Goal: Check status: Check status

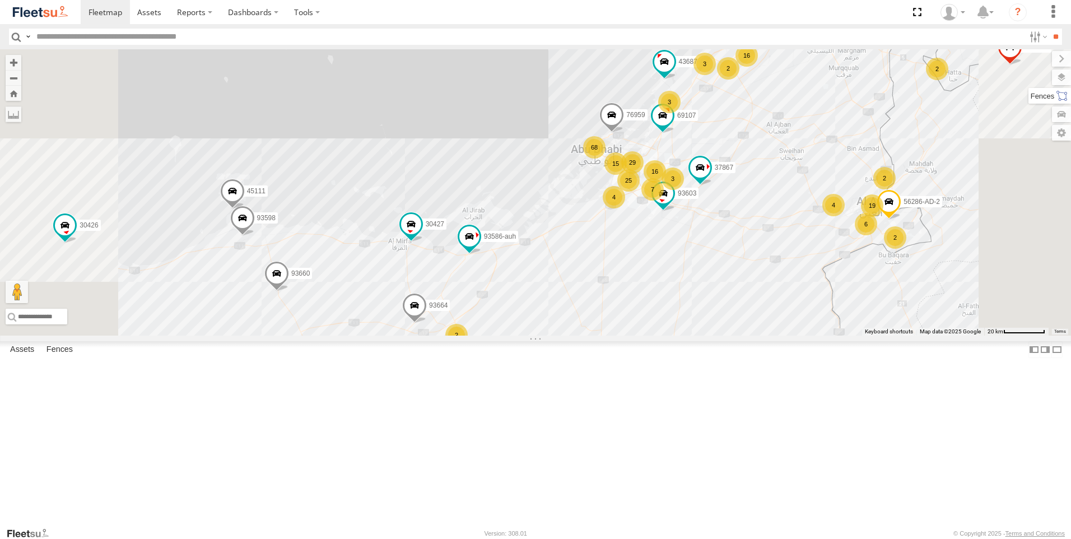
click at [1058, 95] on label at bounding box center [1050, 96] width 43 height 16
click at [1030, 75] on label at bounding box center [1050, 77] width 41 height 16
click at [0, 0] on label at bounding box center [0, 0] width 0 height 0
click at [0, 0] on span "Fences" at bounding box center [0, 0] width 0 height 0
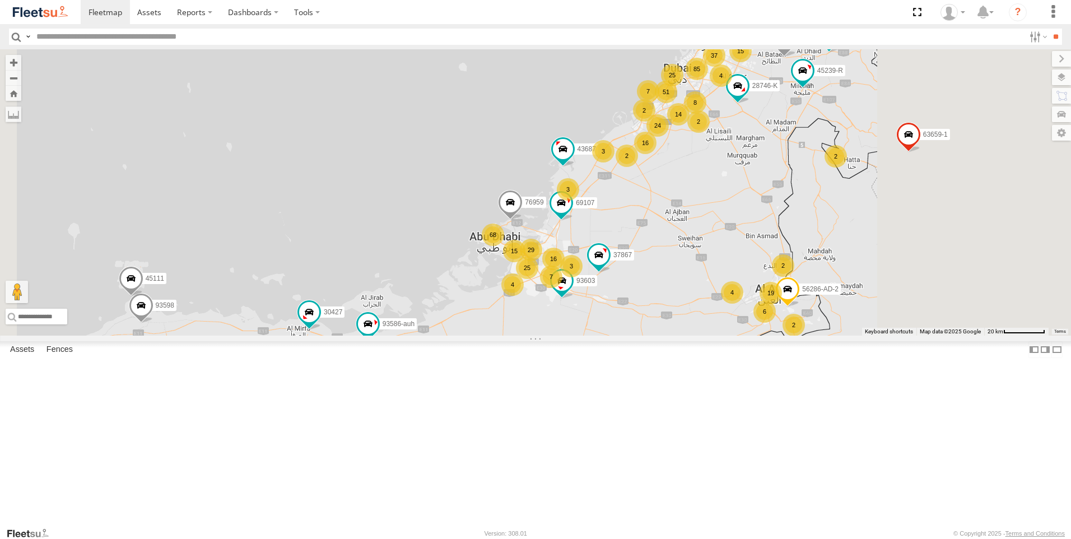
drag, startPoint x: 845, startPoint y: 279, endPoint x: 734, endPoint y: 387, distance: 155.3
click at [734, 336] on div "61250-R 30427 63659-1 87841 28763-C 93660 86239-K 45239-R 28746-K 30426 93664 8…" at bounding box center [535, 192] width 1071 height 286
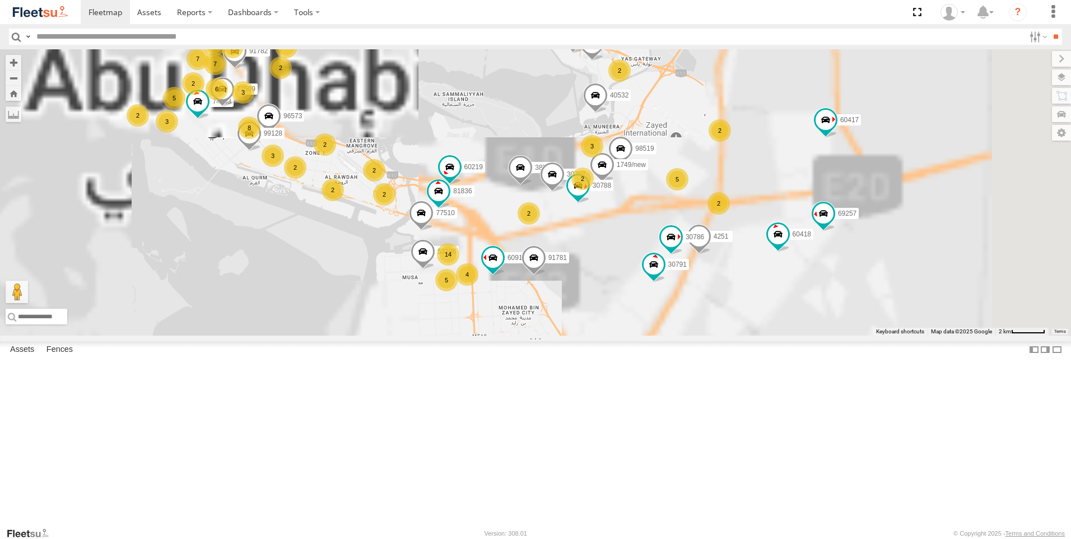
click at [485, 173] on label "60219" at bounding box center [470, 166] width 30 height 11
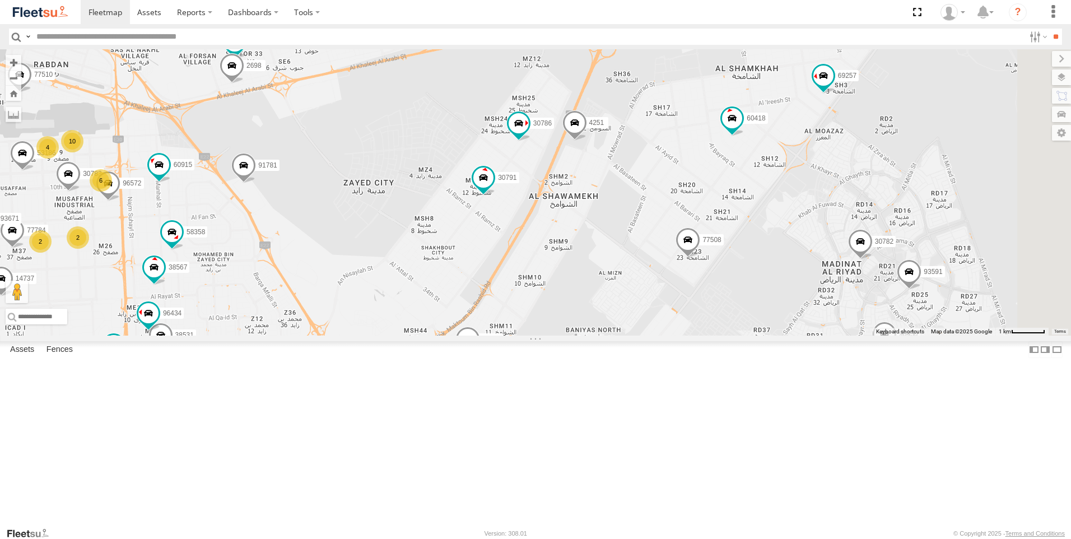
drag, startPoint x: 829, startPoint y: 360, endPoint x: 485, endPoint y: 255, distance: 358.9
click at [486, 255] on div "61250-R 30427 63659-1 87841 28763-C 93660 86239-K 45239-R 28746-K 30426 93664 8…" at bounding box center [535, 192] width 1071 height 286
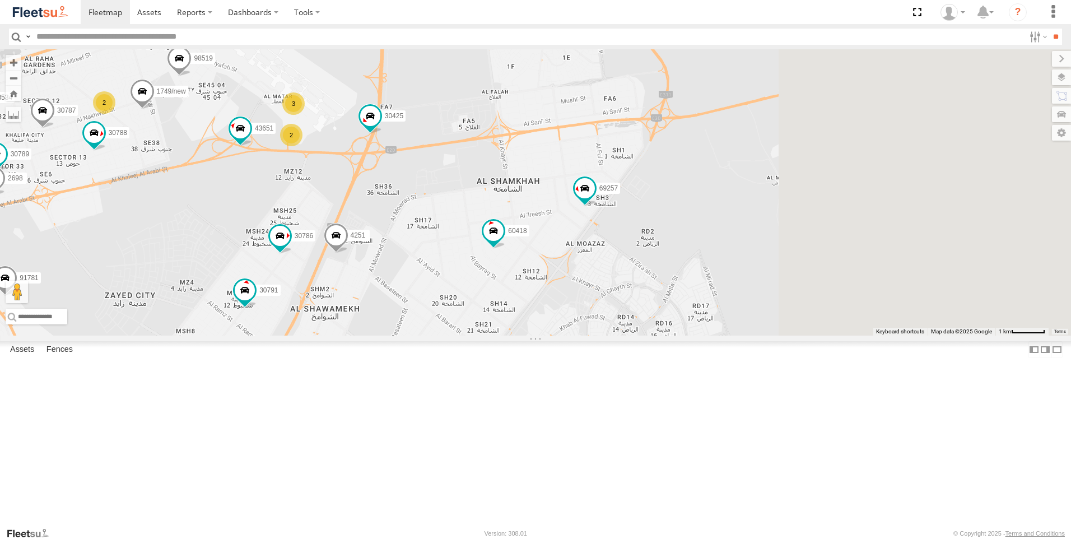
drag, startPoint x: 799, startPoint y: 256, endPoint x: 553, endPoint y: 377, distance: 274.6
click at [553, 336] on div "61250-R 30427 63659-1 87841 28763-C 93660 86239-K 45239-R 28746-K 30426 93664 8…" at bounding box center [535, 192] width 1071 height 286
click at [348, 253] on span at bounding box center [335, 238] width 25 height 30
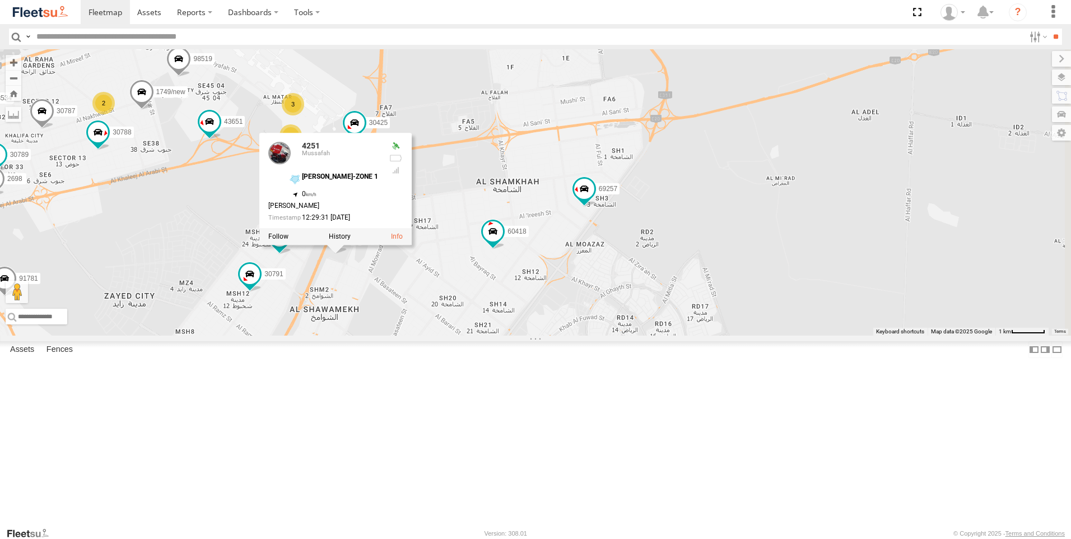
drag, startPoint x: 515, startPoint y: 378, endPoint x: 671, endPoint y: 489, distance: 190.9
click at [671, 336] on div "61250-R 30427 63659-1 87841 28763-C 93660 86239-K 45239-R 28746-K 30426 93664 8…" at bounding box center [535, 192] width 1071 height 286
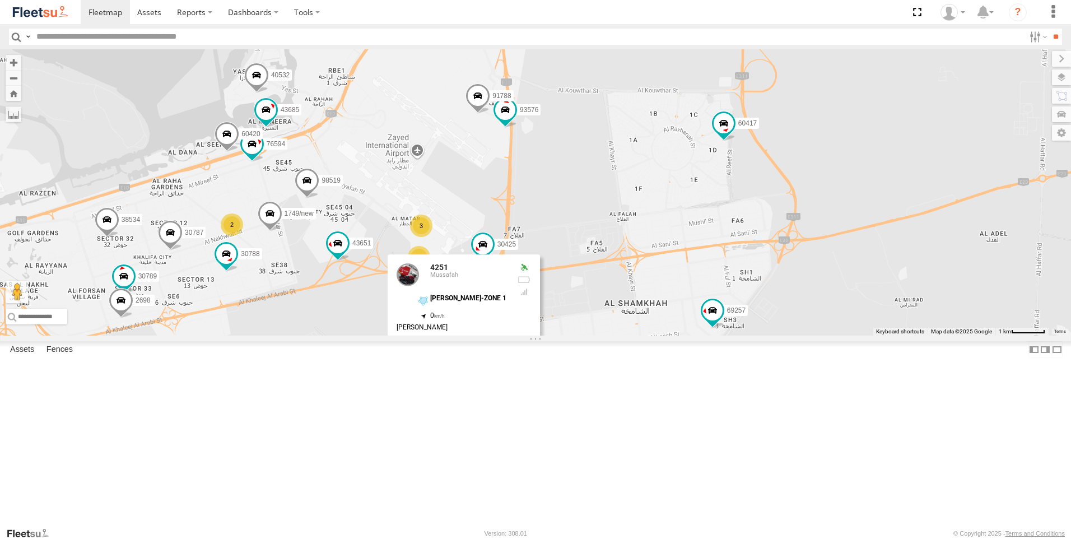
drag, startPoint x: 664, startPoint y: 211, endPoint x: 788, endPoint y: 329, distance: 171.6
click at [788, 329] on div "61250-R 30427 63659-1 87841 28763-C 93660 86239-K 45239-R 28746-K 30426 93664 8…" at bounding box center [535, 192] width 1071 height 286
click at [515, 120] on span at bounding box center [505, 110] width 20 height 20
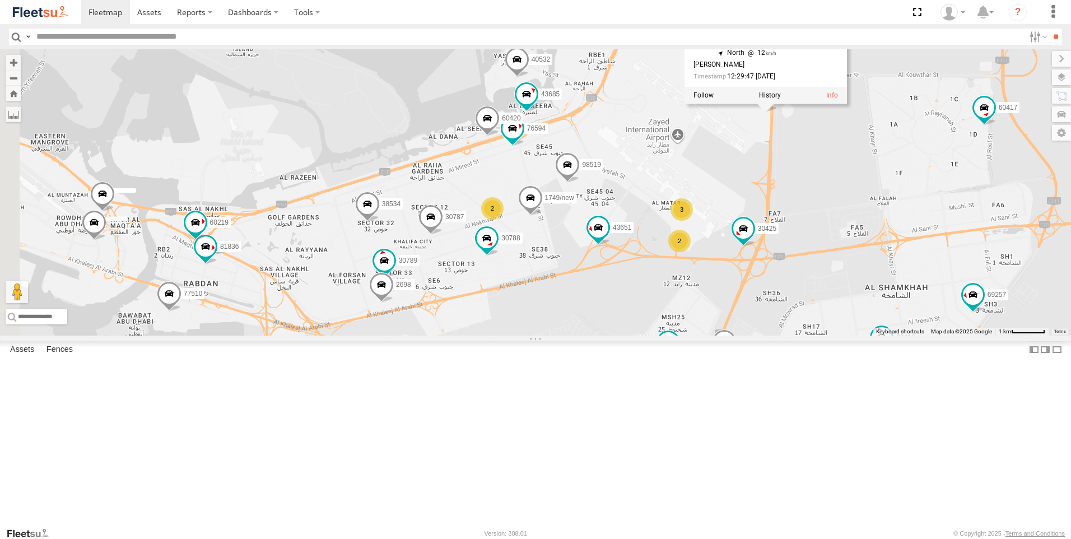
drag, startPoint x: 518, startPoint y: 232, endPoint x: 779, endPoint y: 215, distance: 262.2
click at [779, 215] on div "61250-R 30427 63659-1 87841 28763-C 93660 86239-K 45239-R 28746-K 30426 93664 8…" at bounding box center [535, 192] width 1071 height 286
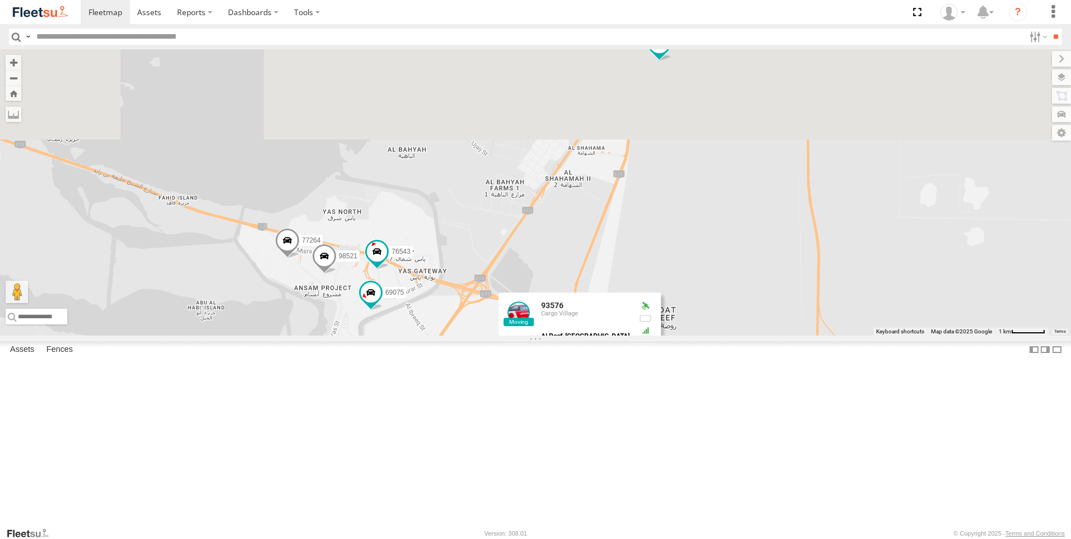
drag, startPoint x: 760, startPoint y: 227, endPoint x: 574, endPoint y: 529, distance: 355.1
click at [574, 529] on body at bounding box center [535, 269] width 1071 height 539
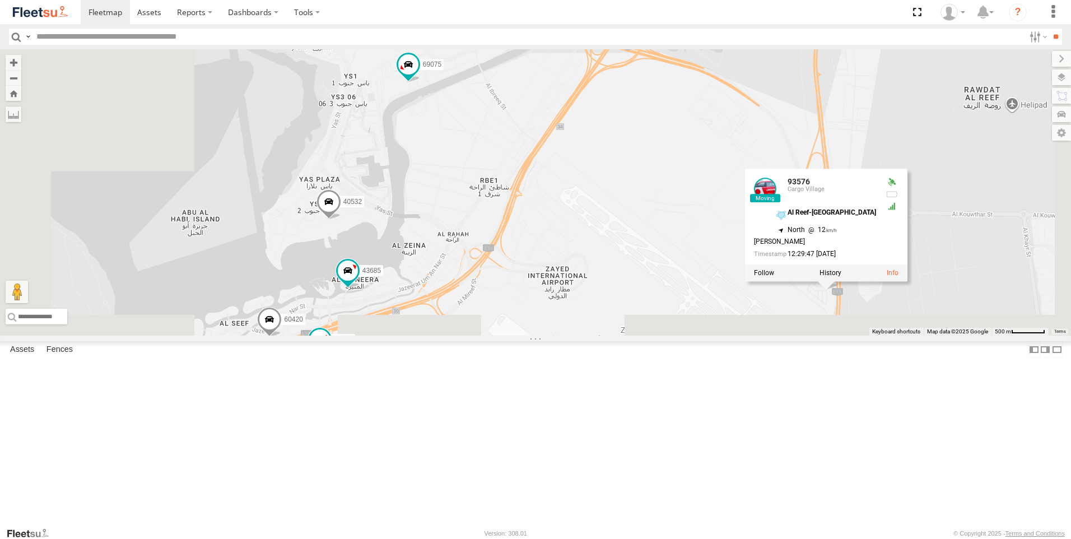
drag, startPoint x: 557, startPoint y: 466, endPoint x: 659, endPoint y: 257, distance: 232.3
click at [659, 253] on div "61250-R 30427 63659-1 87841 28763-C 93660 86239-K 45239-R 28746-K 30426 93664 8…" at bounding box center [535, 192] width 1071 height 286
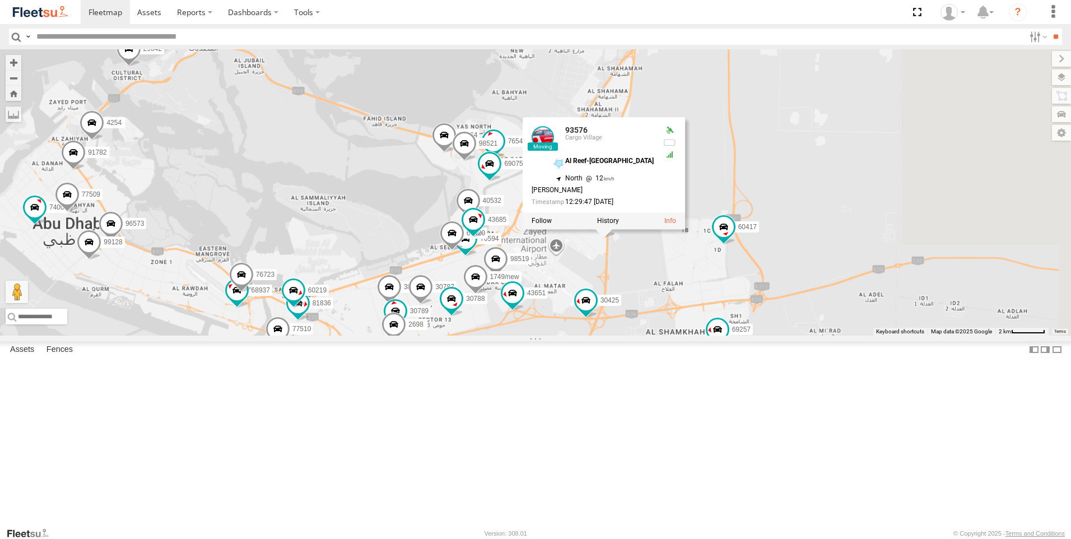
drag, startPoint x: 630, startPoint y: 340, endPoint x: 684, endPoint y: 197, distance: 152.9
click at [684, 197] on div "61250-R 30427 63659-1 87841 28763-C 93660 86239-K 45239-R 28746-K 30426 93664 8…" at bounding box center [535, 192] width 1071 height 286
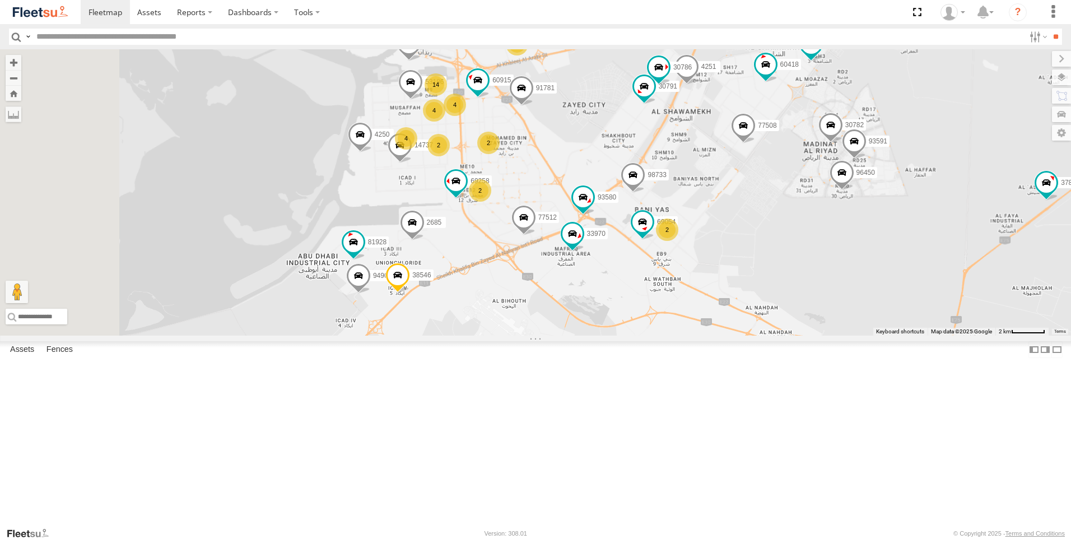
drag, startPoint x: 571, startPoint y: 397, endPoint x: 641, endPoint y: 244, distance: 168.7
click at [641, 244] on div "61250-R 30427 63659-1 87841 28763-C 93660 86239-K 45239-R 28746-K 30426 93664 8…" at bounding box center [535, 192] width 1071 height 286
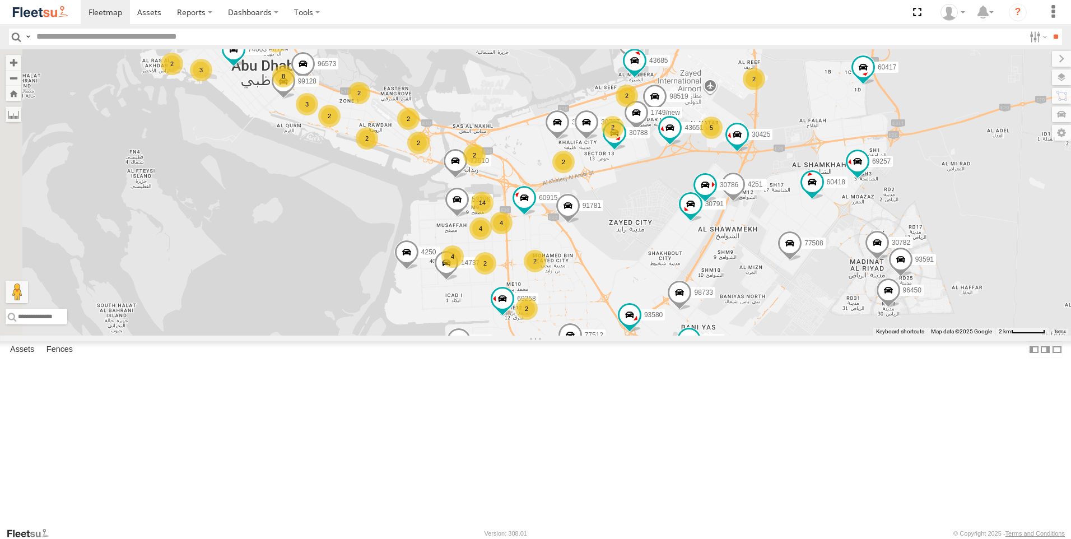
drag, startPoint x: 628, startPoint y: 332, endPoint x: 671, endPoint y: 454, distance: 130.1
click at [671, 336] on div "61250-R 30427 63659-1 87841 28763-C 93660 86239-K 45239-R 28746-K 30426 93664 8…" at bounding box center [535, 192] width 1071 height 286
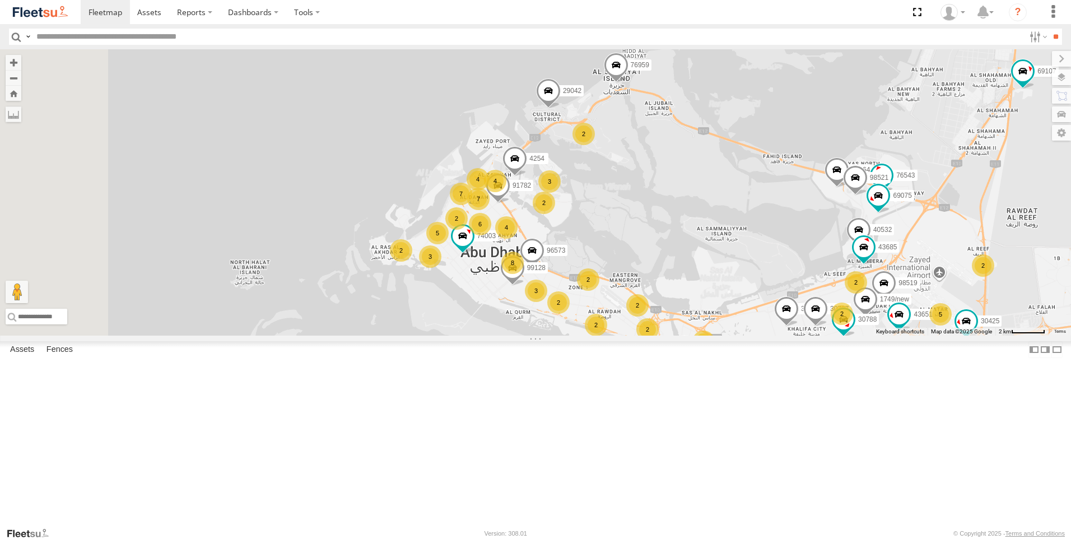
click at [635, 336] on div "61250-R 30427 63659-1 87841 28763-C 93660 86239-K 45239-R 28746-K 30426 93664 8…" at bounding box center [535, 192] width 1071 height 286
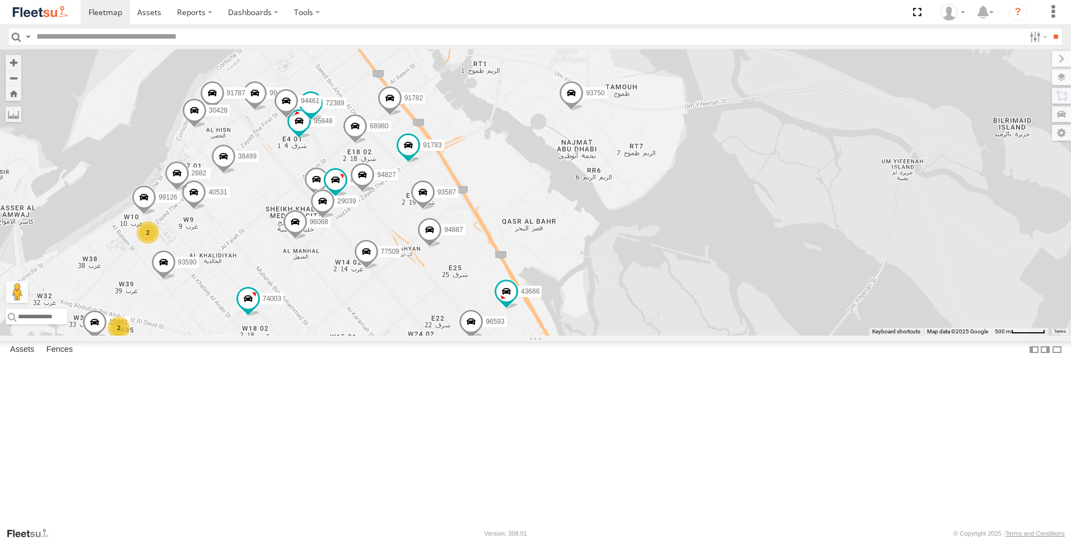
drag, startPoint x: 648, startPoint y: 257, endPoint x: 587, endPoint y: 427, distance: 181.3
click at [587, 336] on div "61250-R 30427 63659-1 87841 28763-C 93660 86239-K 45239-R 28746-K 30426 93664 8…" at bounding box center [535, 192] width 1071 height 286
click at [442, 248] on span at bounding box center [429, 232] width 25 height 30
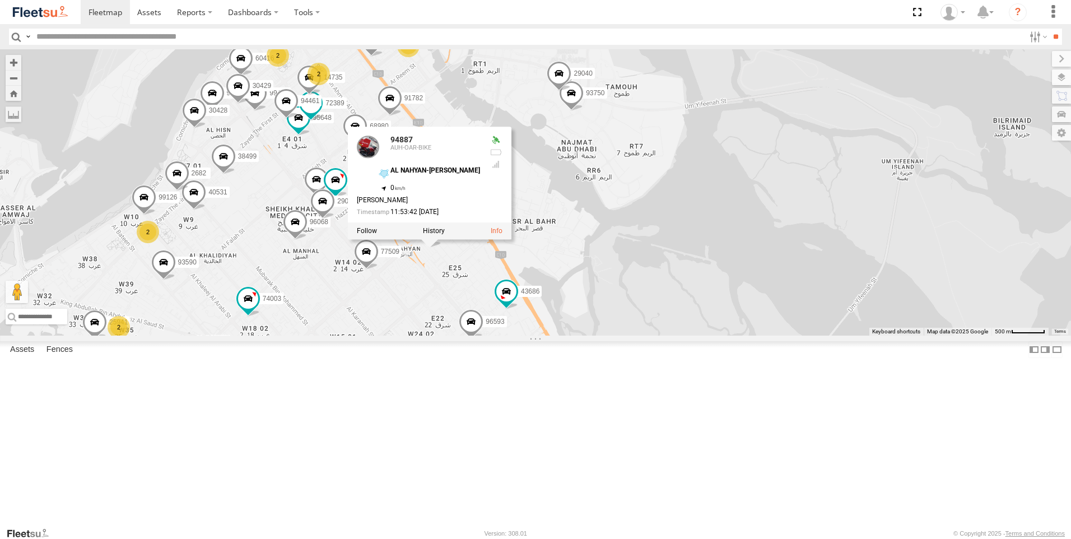
click at [379, 269] on span at bounding box center [366, 254] width 25 height 30
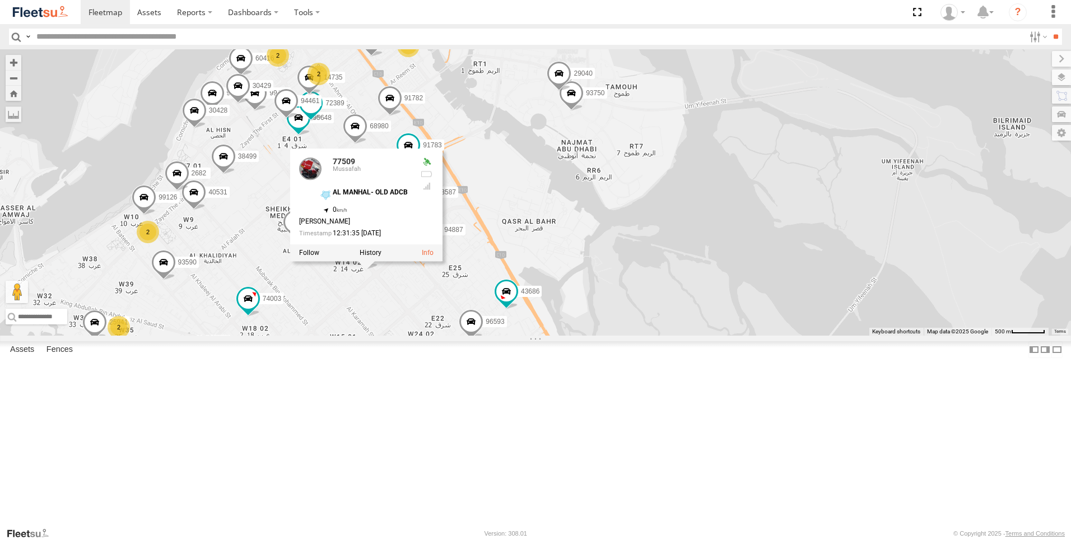
click at [678, 278] on div "61250-R 30427 63659-1 87841 28763-C 93660 86239-K 45239-R 28746-K 30426 93664 8…" at bounding box center [535, 192] width 1071 height 286
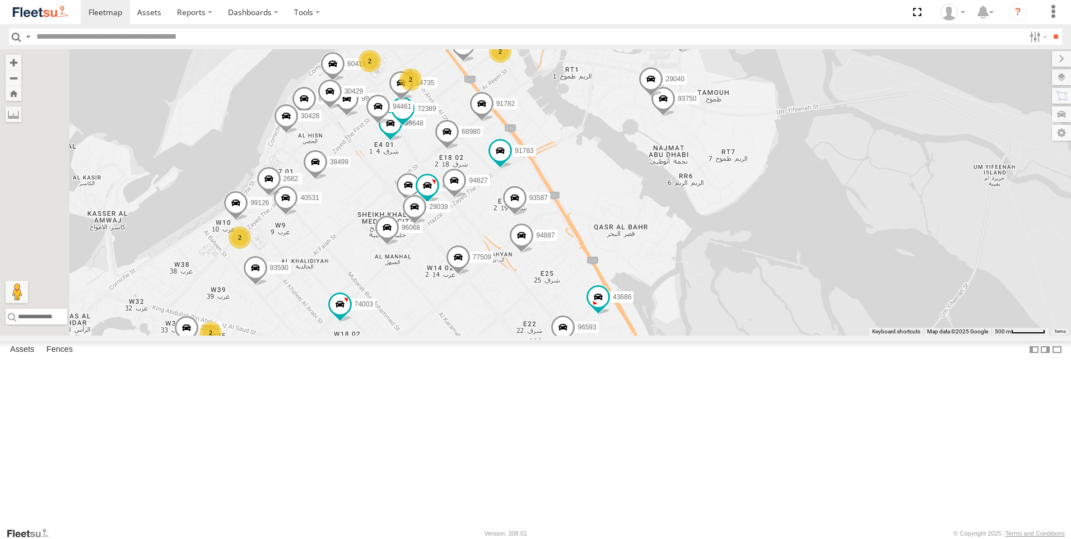
drag, startPoint x: 639, startPoint y: 304, endPoint x: 736, endPoint y: 309, distance: 97.1
click at [736, 309] on div "61250-R 30427 63659-1 87841 28763-C 93660 86239-K 45239-R 28746-K 30426 93664 8…" at bounding box center [535, 192] width 1071 height 286
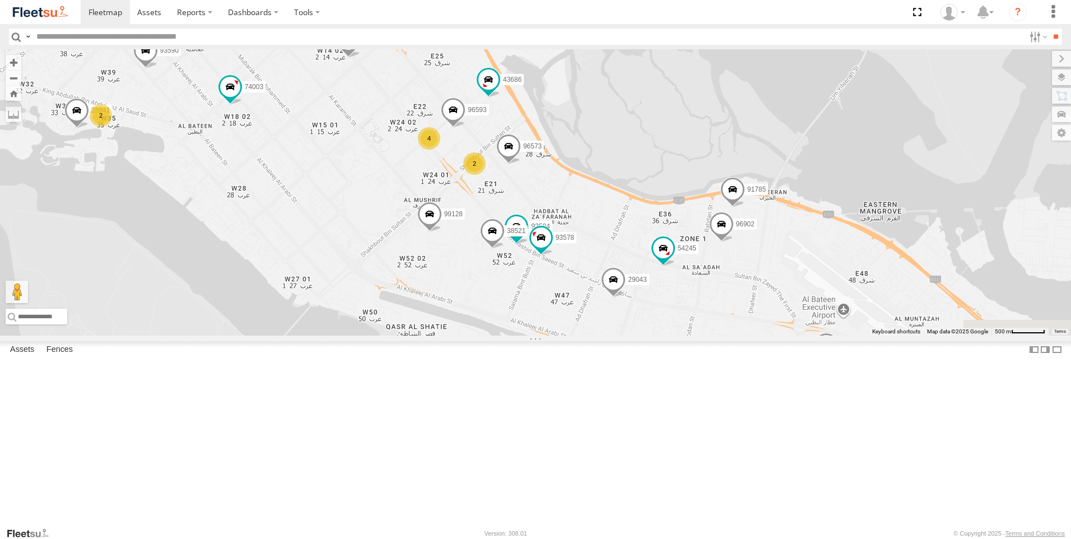
drag, startPoint x: 674, startPoint y: 322, endPoint x: 587, endPoint y: 182, distance: 164.6
click at [587, 182] on div "61250-R 30427 63659-1 87841 28763-C 93660 86239-K 45239-R 28746-K 30426 93664 8…" at bounding box center [535, 192] width 1071 height 286
click at [521, 164] on span at bounding box center [508, 148] width 25 height 30
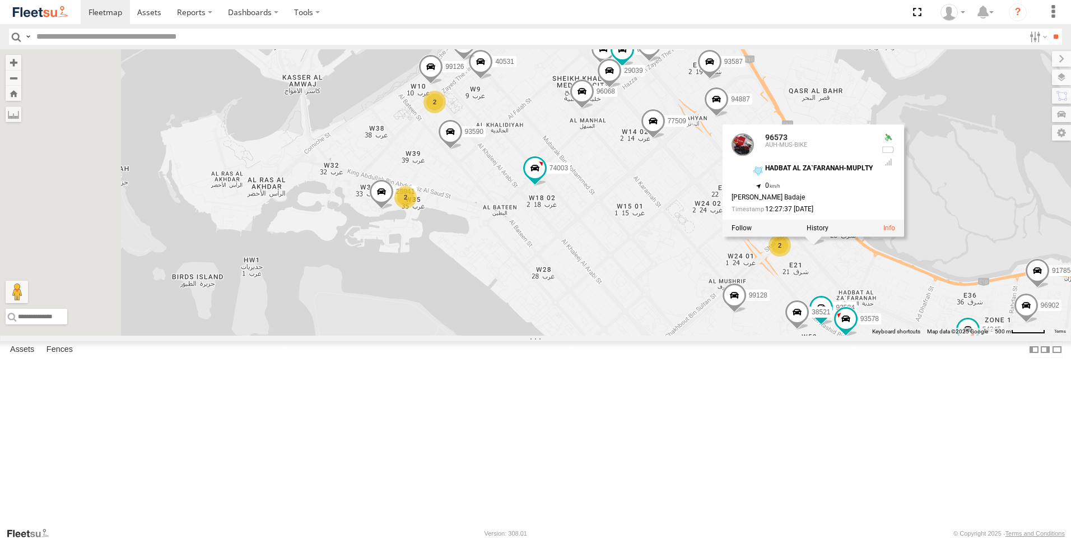
drag, startPoint x: 574, startPoint y: 267, endPoint x: 762, endPoint y: 315, distance: 194.3
click at [762, 315] on div "61250-R 30427 63659-1 87841 28763-C 93660 86239-K 45239-R 28746-K 30426 93664 8…" at bounding box center [535, 192] width 1071 height 286
click at [463, 149] on span at bounding box center [450, 134] width 25 height 30
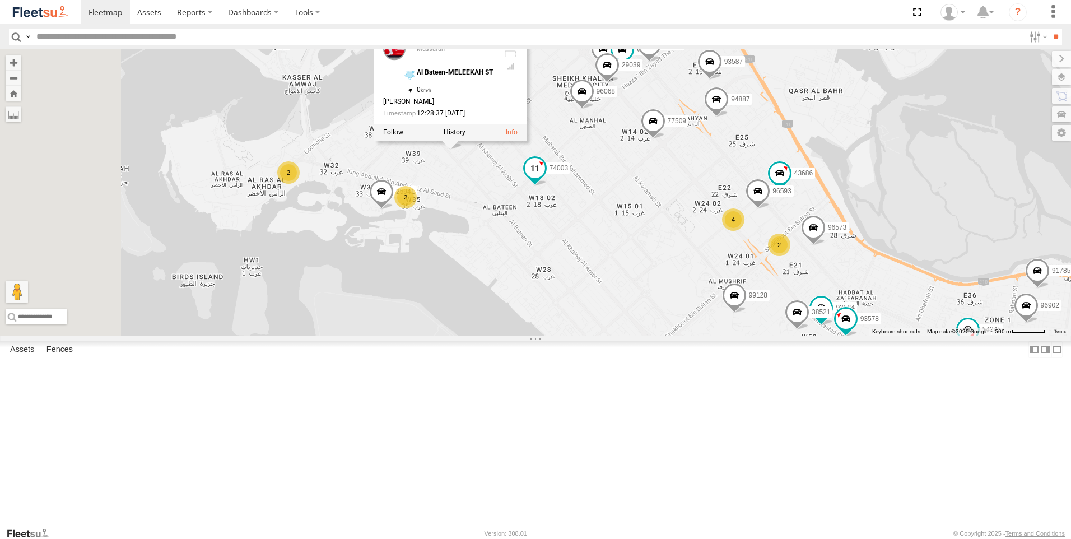
click at [545, 178] on span at bounding box center [535, 168] width 20 height 20
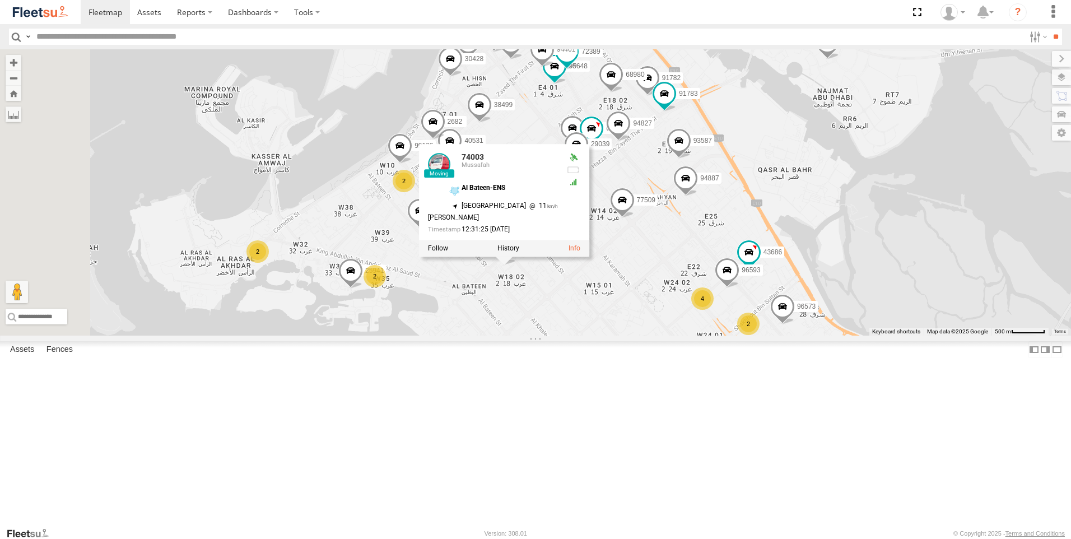
drag, startPoint x: 726, startPoint y: 315, endPoint x: 695, endPoint y: 402, distance: 92.1
click at [695, 336] on div "61250-R 30427 63659-1 87841 28763-C 93660 86239-K 45239-R 28746-K 30426 93664 8…" at bounding box center [535, 192] width 1071 height 286
click at [634, 218] on span at bounding box center [622, 203] width 25 height 30
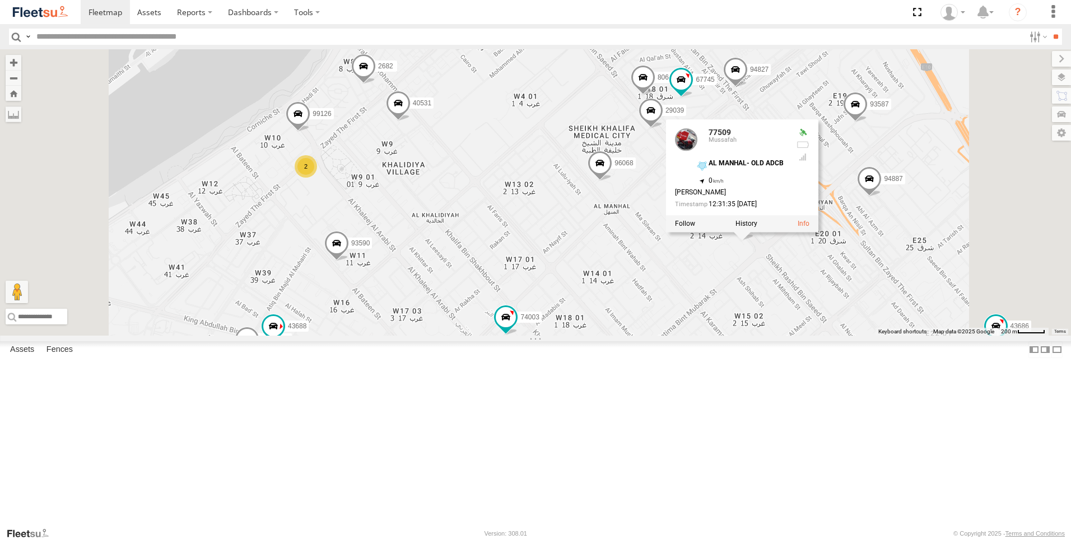
click at [411, 121] on span at bounding box center [398, 106] width 25 height 30
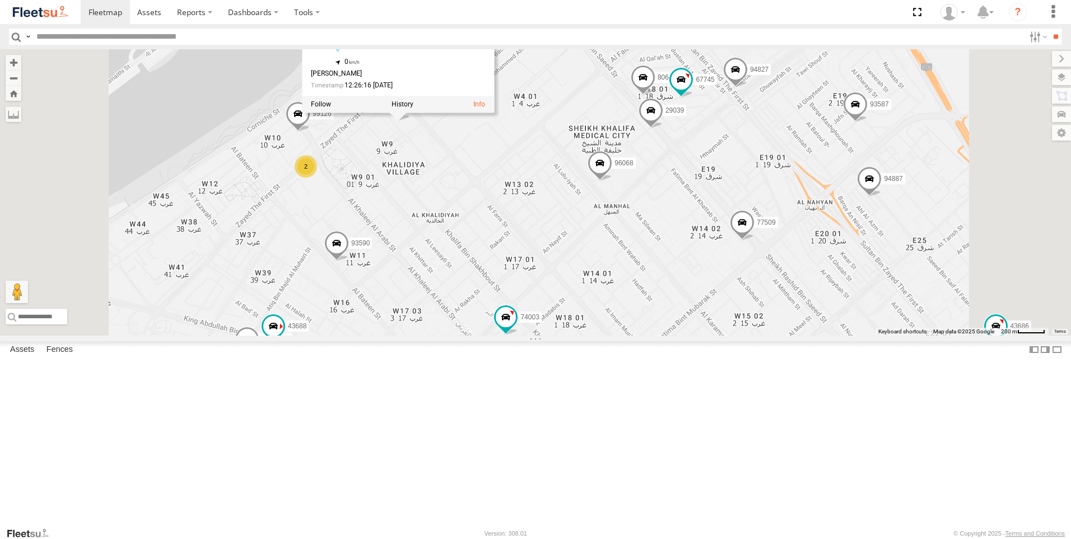
drag, startPoint x: 571, startPoint y: 243, endPoint x: 584, endPoint y: 226, distance: 20.8
click at [571, 243] on div "61250-R 30427 63659-1 87841 28763-C 93660 86239-K 45239-R 28746-K 30426 93664 8…" at bounding box center [535, 192] width 1071 height 286
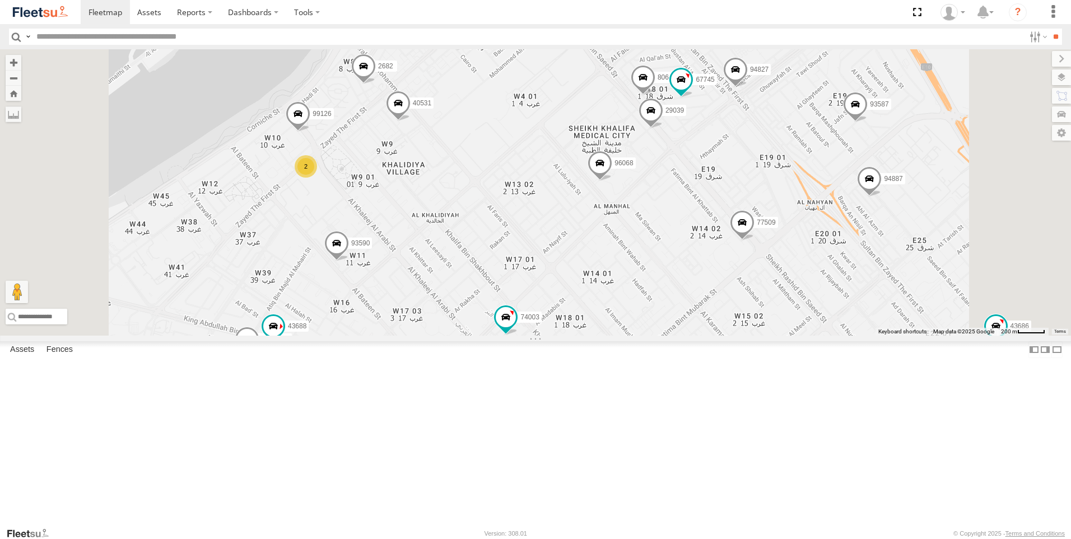
click at [469, 50] on span at bounding box center [457, 35] width 25 height 30
click at [376, 84] on span at bounding box center [363, 69] width 25 height 30
click at [310, 132] on span at bounding box center [298, 116] width 25 height 30
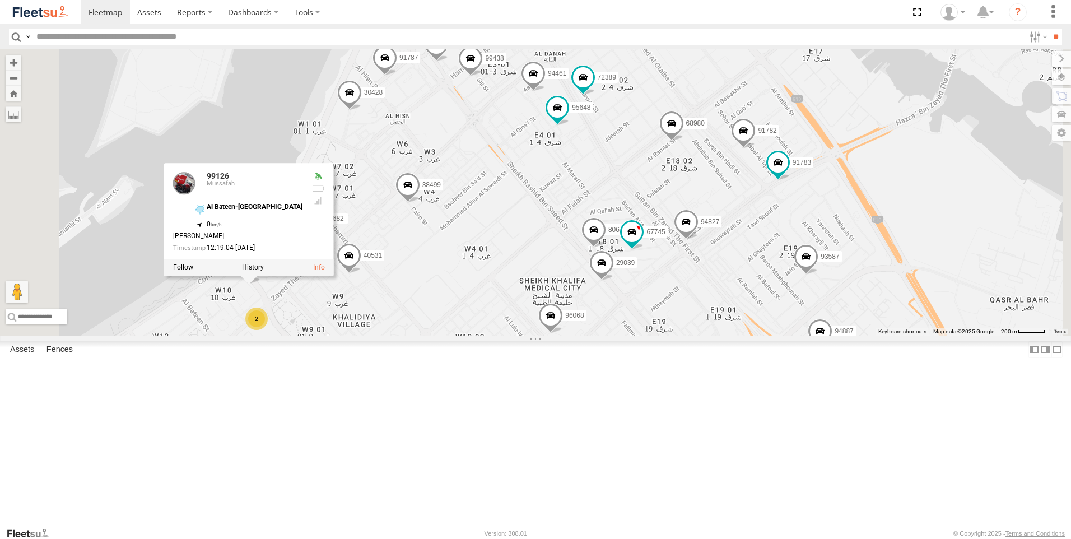
drag, startPoint x: 709, startPoint y: 186, endPoint x: 659, endPoint y: 340, distance: 161.2
click at [659, 336] on div "61250-R 30427 63659-1 87841 28763-C 93660 86239-K 45239-R 28746-K 30426 93664 8…" at bounding box center [535, 192] width 1071 height 286
click at [568, 119] on span at bounding box center [557, 109] width 20 height 20
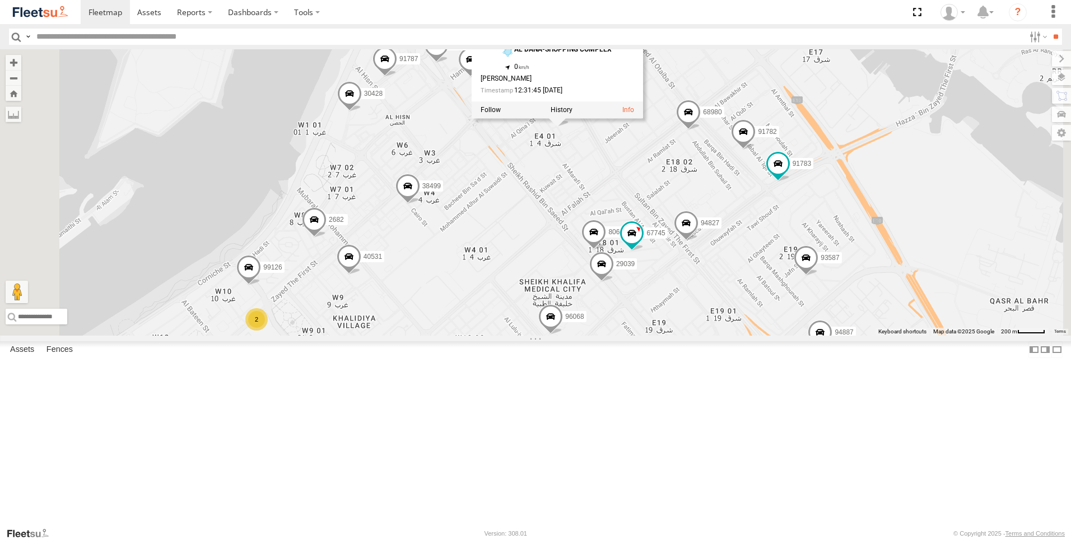
click at [668, 239] on div "61250-R 30427 63659-1 87841 28763-C 93660 86239-K 45239-R 28746-K 30426 93664 8…" at bounding box center [535, 192] width 1071 height 286
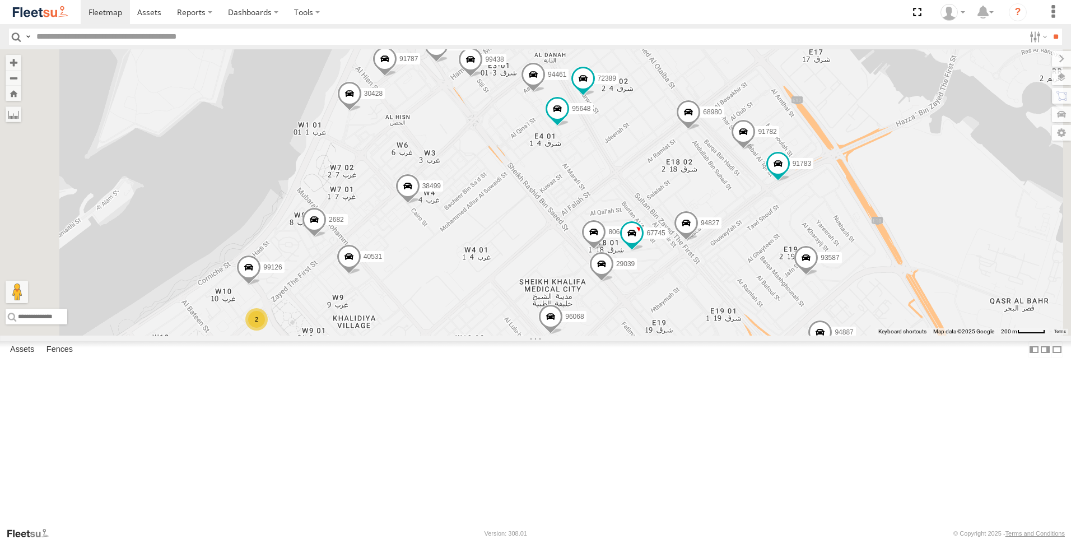
click at [546, 92] on span at bounding box center [533, 77] width 25 height 30
click at [741, 215] on div "61250-R 30427 63659-1 87841 28763-C 93660 86239-K 45239-R 28746-K 30426 93664 8…" at bounding box center [535, 192] width 1071 height 286
click at [596, 96] on span at bounding box center [583, 81] width 25 height 30
click at [483, 77] on span at bounding box center [470, 62] width 25 height 30
click at [585, 201] on div "61250-R 30427 63659-1 87841 28763-C 93660 86239-K 45239-R 28746-K 30426 93664 8…" at bounding box center [535, 192] width 1071 height 286
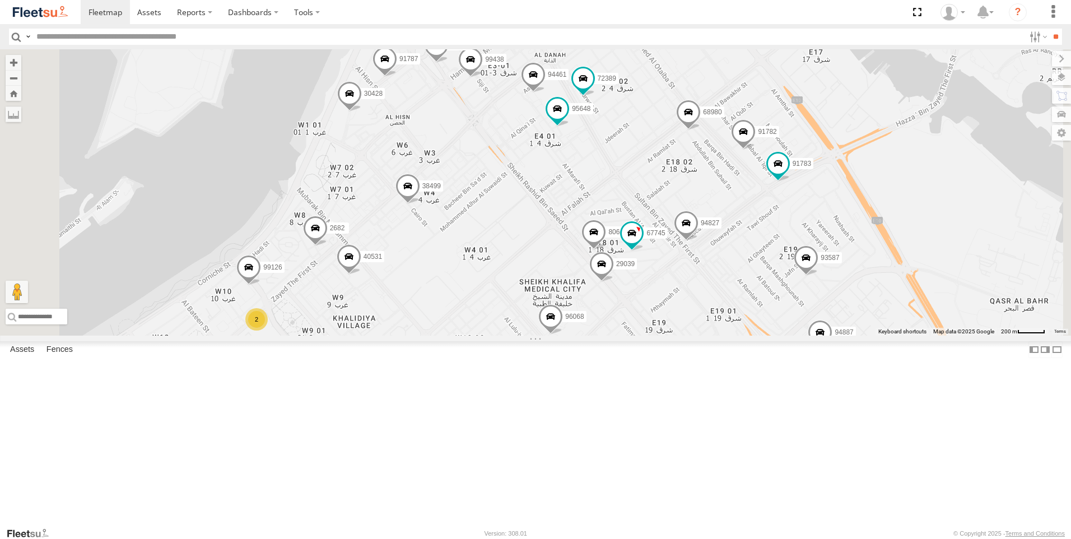
click at [362, 111] on span at bounding box center [349, 96] width 25 height 30
click at [594, 233] on div "61250-R 30427 63659-1 87841 28763-C 93660 86239-K 45239-R 28746-K 30426 93664 8…" at bounding box center [535, 192] width 1071 height 286
click at [397, 77] on span at bounding box center [385, 62] width 25 height 30
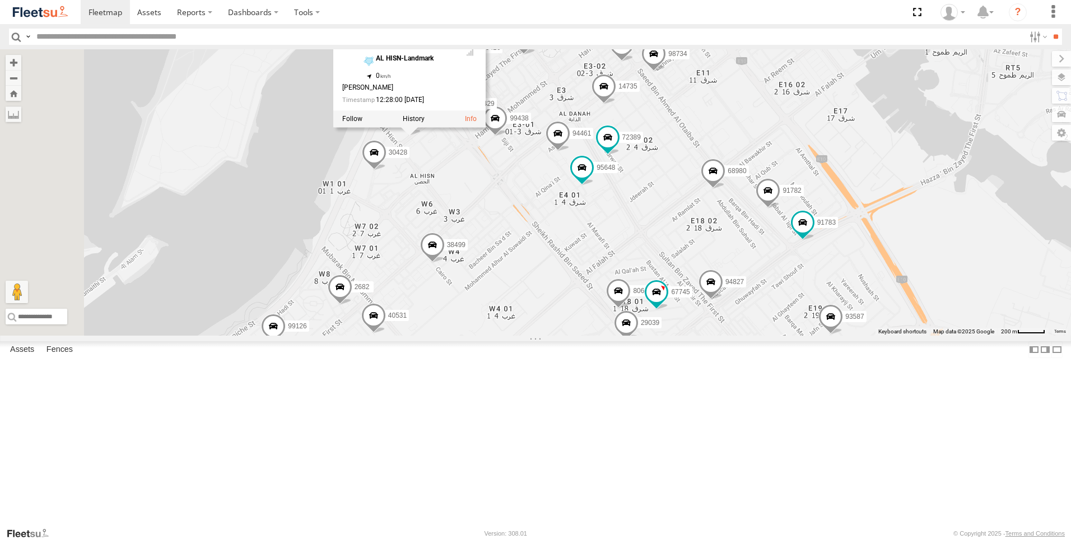
drag, startPoint x: 573, startPoint y: 198, endPoint x: 599, endPoint y: 262, distance: 68.9
click at [599, 262] on div "61250-R 30427 63659-1 87841 28763-C 93660 86239-K 45239-R 28746-K 30426 93664 8…" at bounding box center [535, 192] width 1071 height 286
click at [603, 257] on div "61250-R 30427 63659-1 87841 28763-C 93660 86239-K 45239-R 28746-K 30426 93664 8…" at bounding box center [535, 192] width 1071 height 286
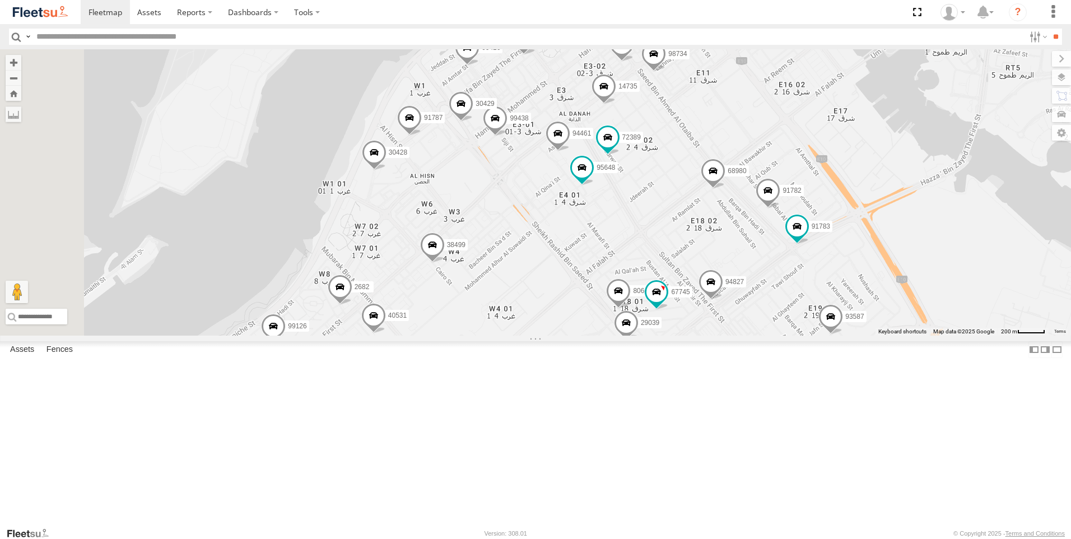
click at [96, 38] on input "text" at bounding box center [528, 37] width 993 height 16
type input "*****"
click at [1049, 29] on input "**" at bounding box center [1055, 37] width 13 height 16
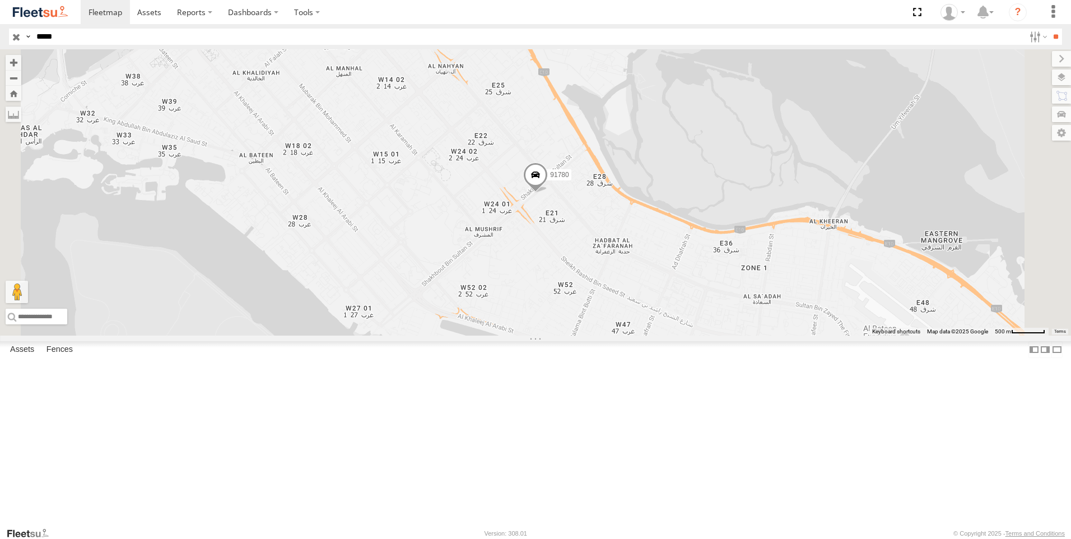
click at [548, 193] on span at bounding box center [535, 177] width 25 height 30
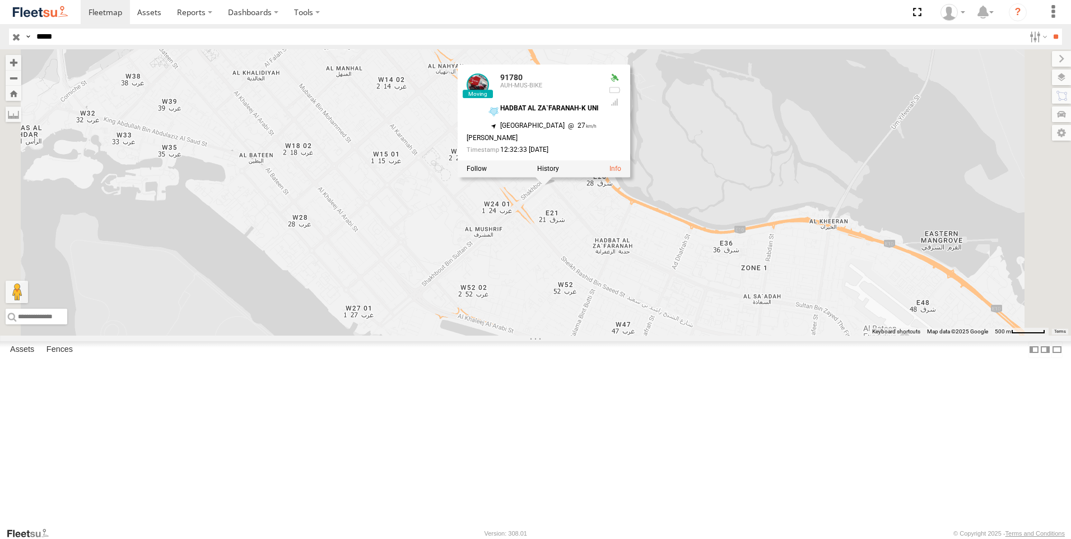
click at [679, 336] on div "91780 91780 AUH-MUS-BIKE HADBAT AL ZA`FARANAH-K UNI 24.44994 , 54.39661 North E…" at bounding box center [535, 192] width 1071 height 286
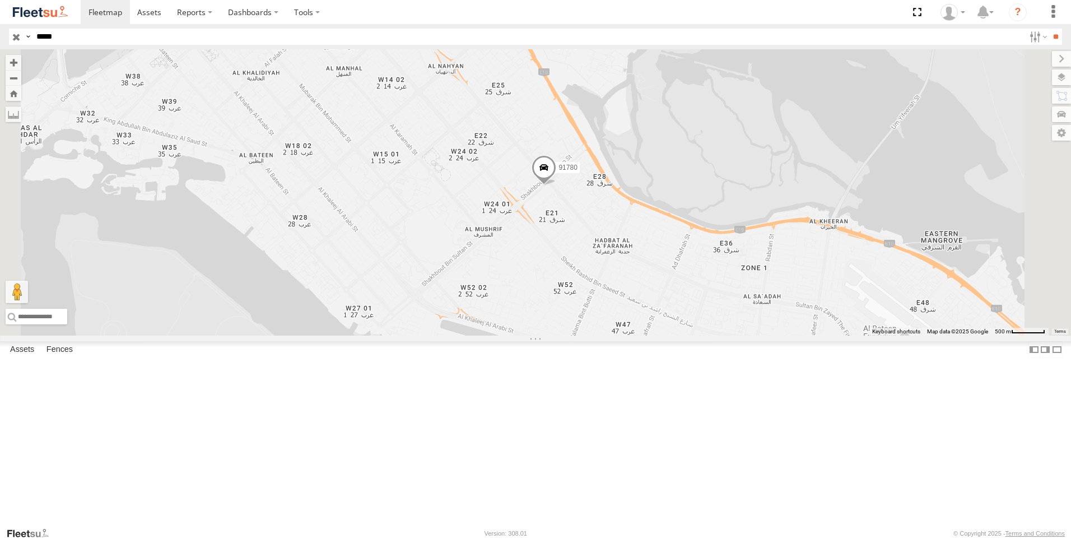
click at [556, 185] on span at bounding box center [544, 170] width 25 height 30
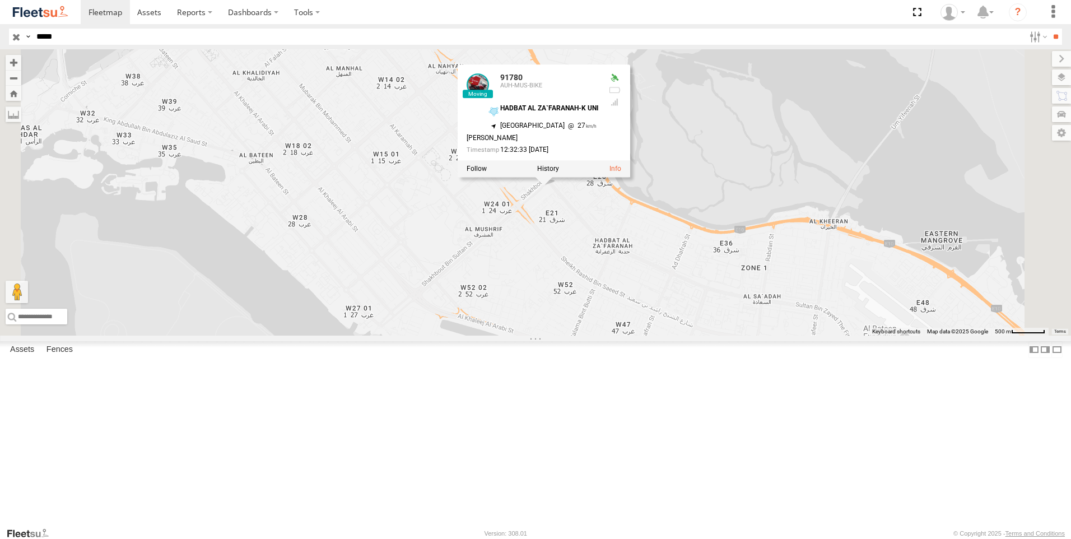
click at [682, 336] on div "91780 91780 AUH-MUS-BIKE HADBAT AL ZA`FARANAH-K UNI 24.44994 , 54.39661 North E…" at bounding box center [535, 192] width 1071 height 286
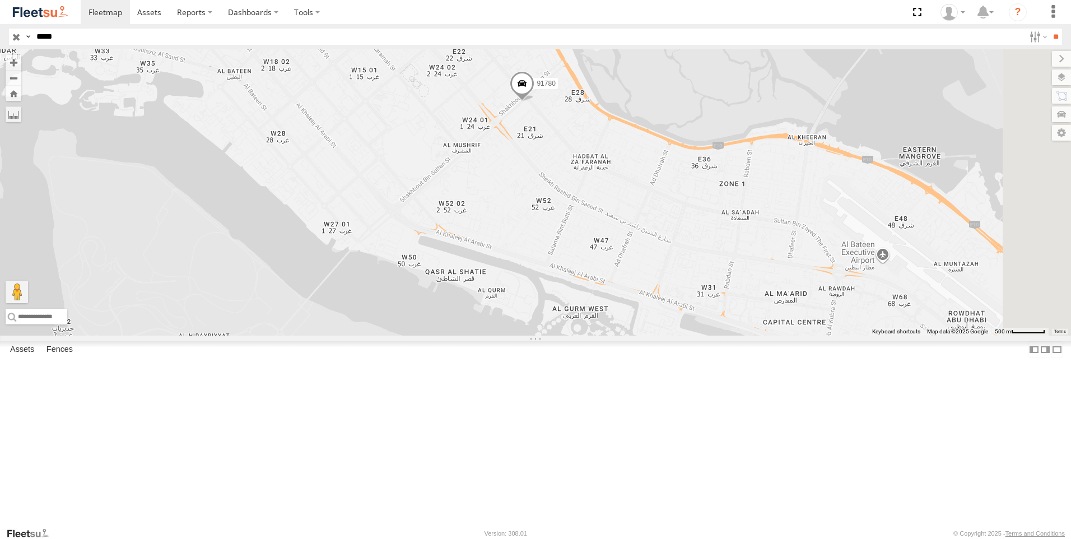
drag, startPoint x: 666, startPoint y: 377, endPoint x: 644, endPoint y: 286, distance: 93.4
click at [644, 286] on div "91780" at bounding box center [535, 192] width 1071 height 286
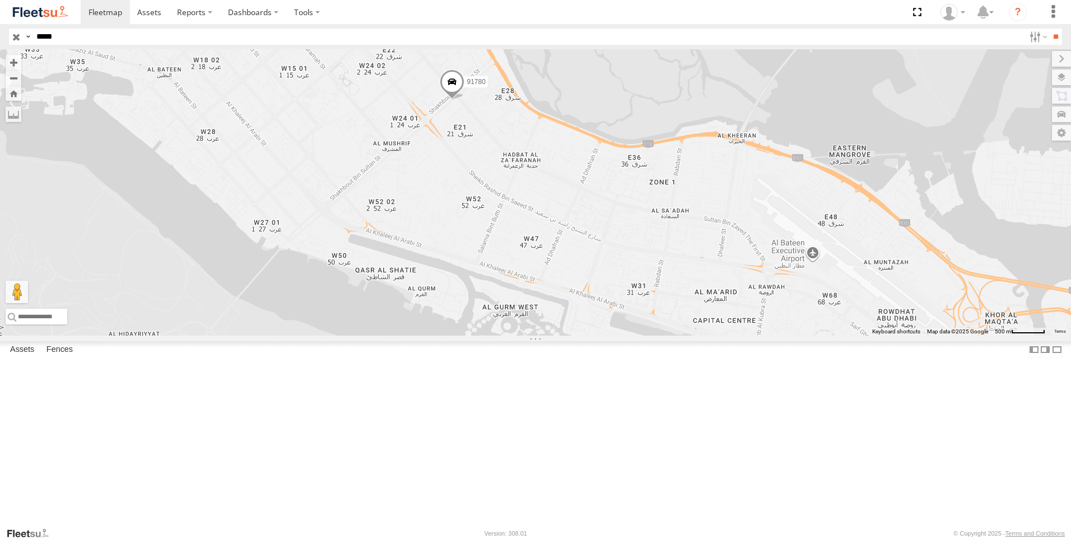
drag, startPoint x: 760, startPoint y: 347, endPoint x: 688, endPoint y: 350, distance: 72.3
click at [688, 336] on div "91780" at bounding box center [535, 192] width 1071 height 286
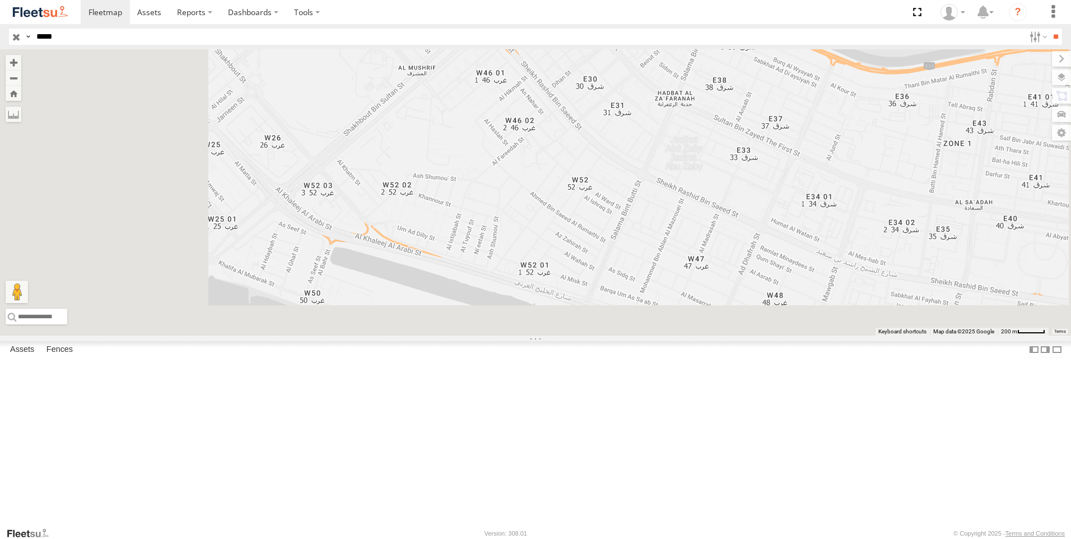
drag, startPoint x: 413, startPoint y: 421, endPoint x: 517, endPoint y: 261, distance: 190.4
click at [517, 261] on div "91780" at bounding box center [535, 192] width 1071 height 286
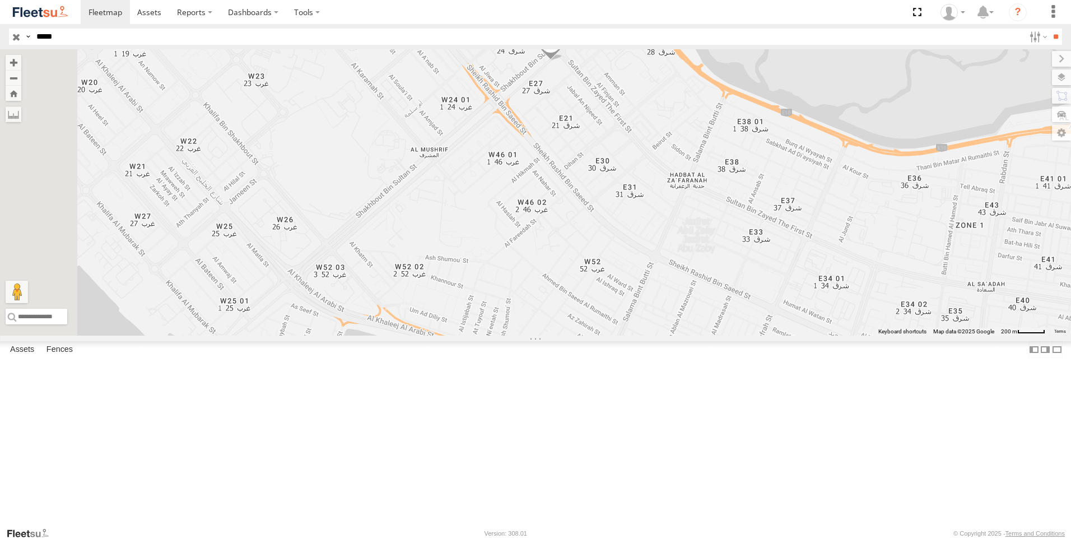
drag, startPoint x: 677, startPoint y: 227, endPoint x: 658, endPoint y: 343, distance: 117.6
click at [658, 336] on div "91780" at bounding box center [535, 192] width 1071 height 286
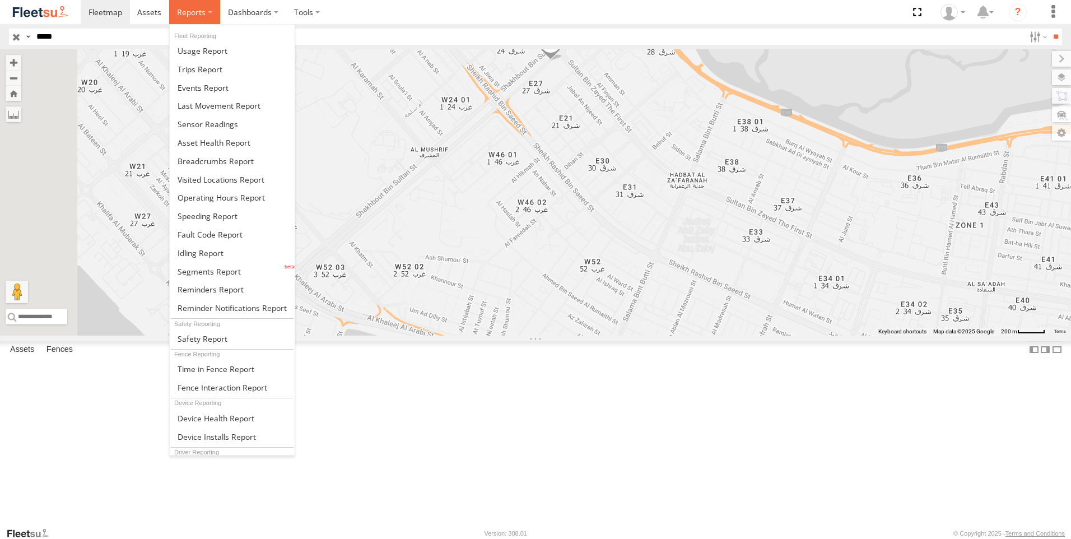
click at [208, 11] on label at bounding box center [194, 12] width 51 height 24
click at [224, 160] on span at bounding box center [216, 161] width 76 height 11
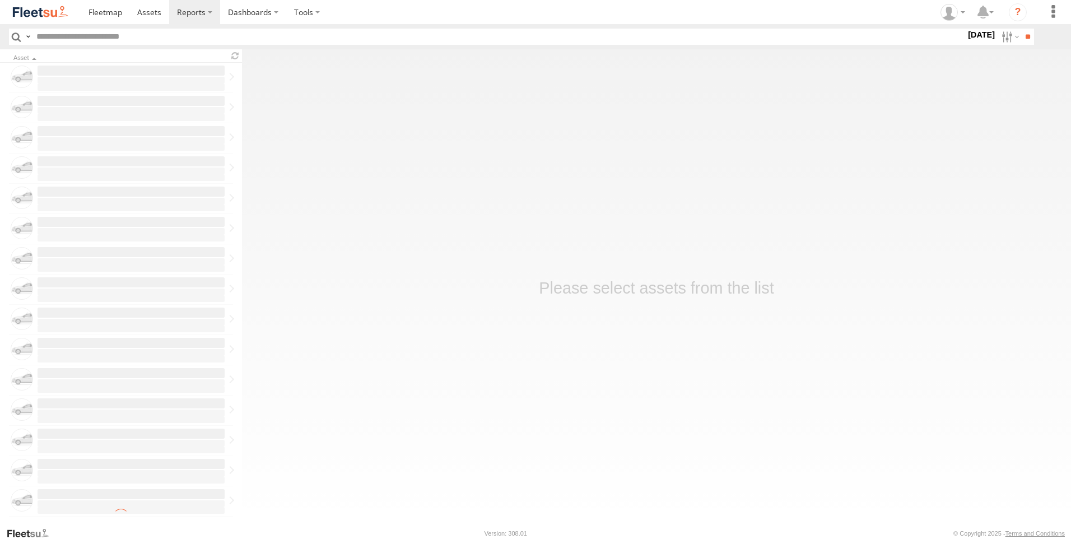
click at [80, 41] on input "text" at bounding box center [499, 37] width 934 height 16
type input "*****"
click at [1021, 29] on input "**" at bounding box center [1027, 37] width 13 height 16
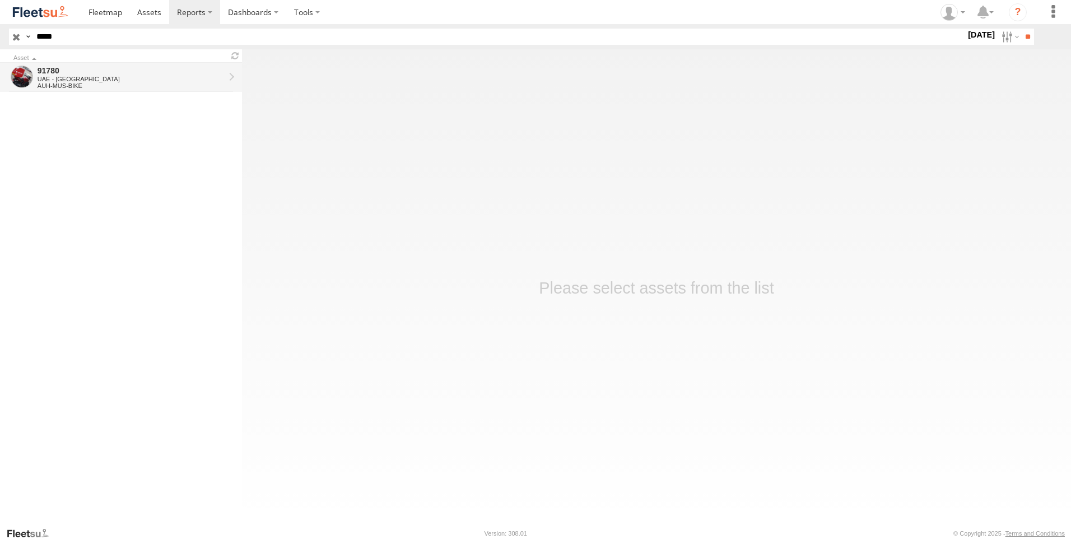
click at [162, 76] on div "UAE - [GEOGRAPHIC_DATA]" at bounding box center [131, 79] width 187 height 7
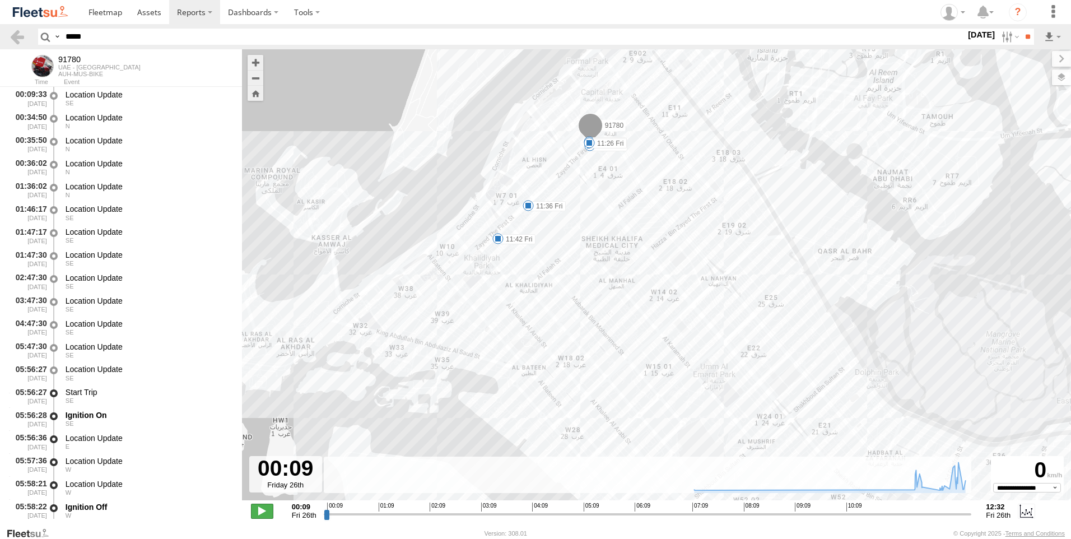
click at [259, 516] on span at bounding box center [262, 511] width 22 height 15
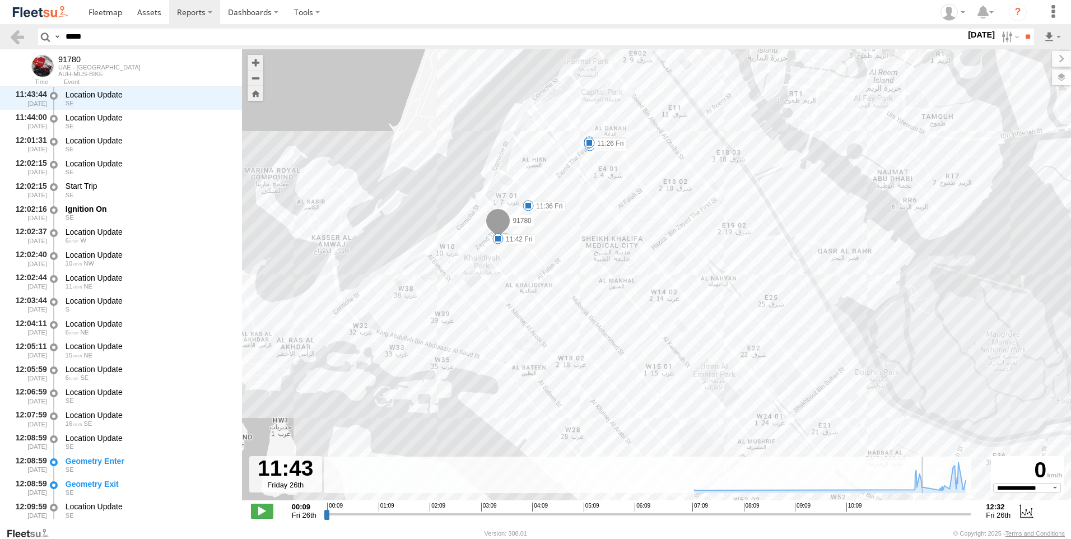
drag, startPoint x: 326, startPoint y: 518, endPoint x: 925, endPoint y: 514, distance: 598.9
click at [925, 514] on input "range" at bounding box center [648, 514] width 648 height 11
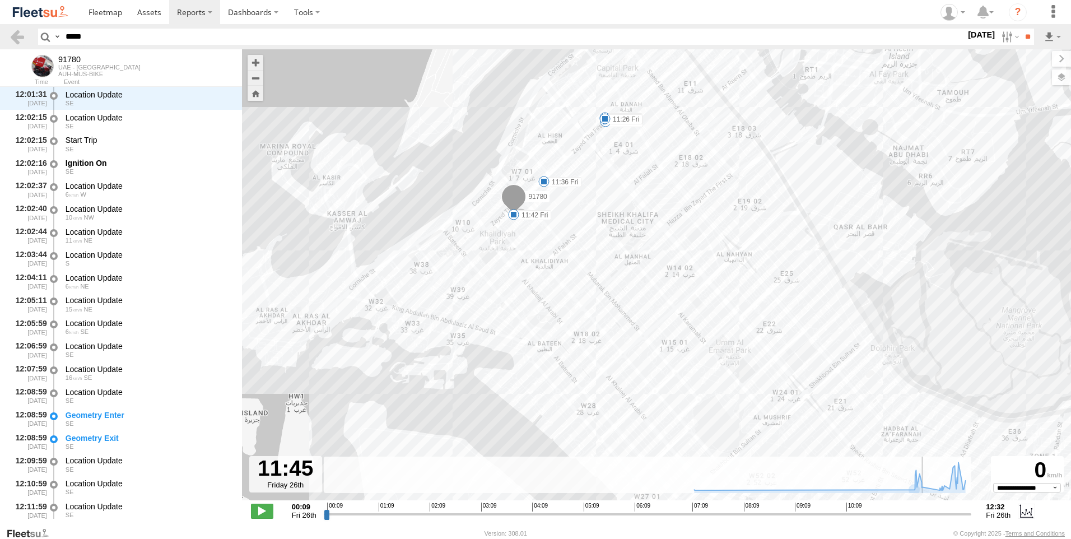
drag, startPoint x: 576, startPoint y: 339, endPoint x: 592, endPoint y: 315, distance: 28.7
click at [592, 315] on div "91780 05:58 Fri 07:17 Fri 11:04 Fri 11:26 Fri 11:36 Fri 11:42 Fri" at bounding box center [656, 280] width 829 height 463
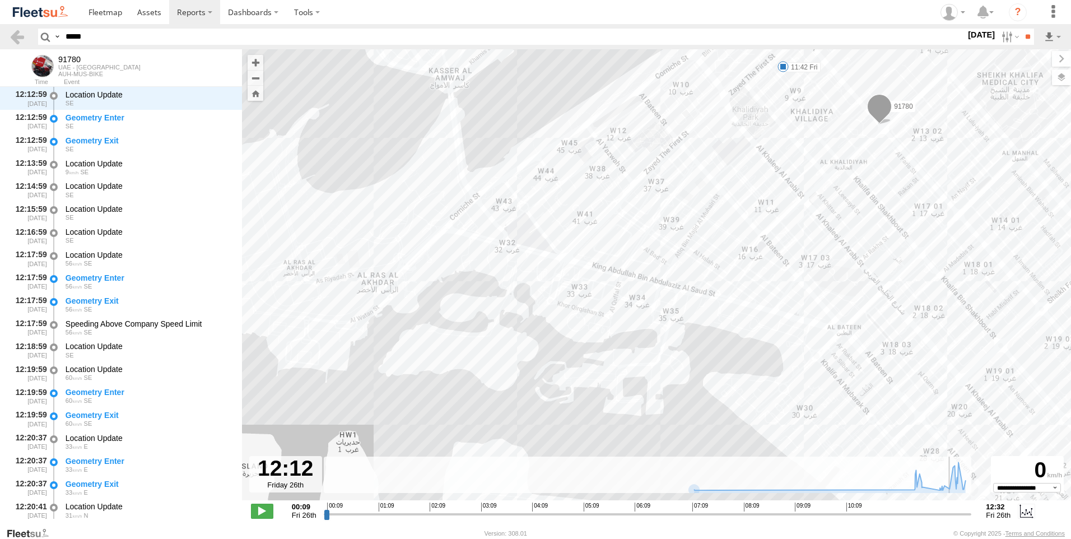
scroll to position [2793, 0]
type input "**********"
